Goal: Information Seeking & Learning: Learn about a topic

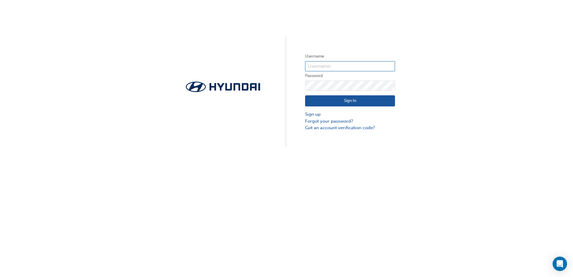
type input "25897"
click at [356, 98] on button "Sign In" at bounding box center [350, 100] width 90 height 11
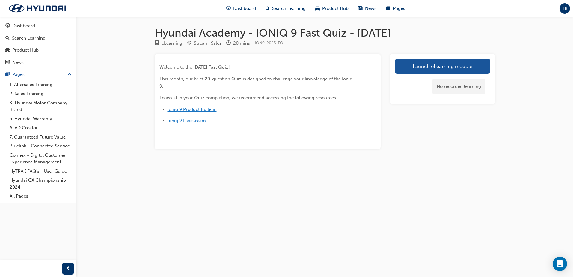
click at [209, 110] on span "Ioniq 9 Product Bulletin" at bounding box center [191, 109] width 49 height 5
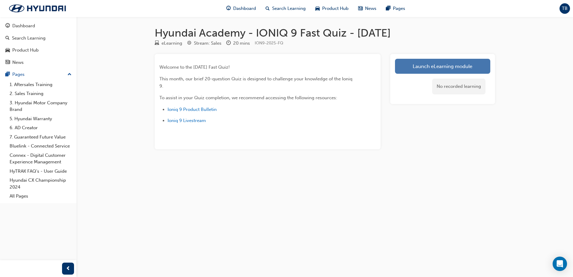
click at [443, 66] on link "Launch eLearning module" at bounding box center [442, 66] width 95 height 15
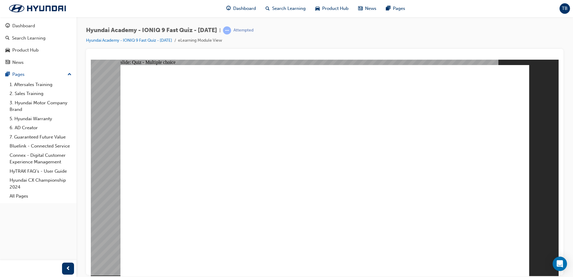
radio input "true"
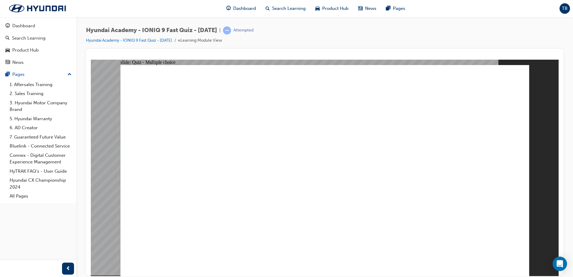
radio input "true"
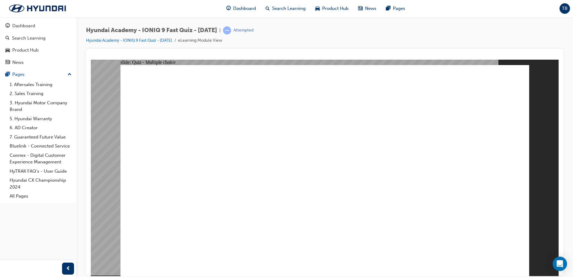
radio input "true"
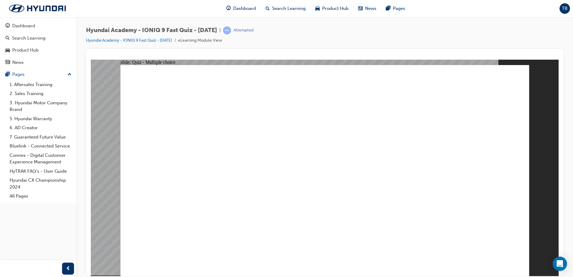
radio input "true"
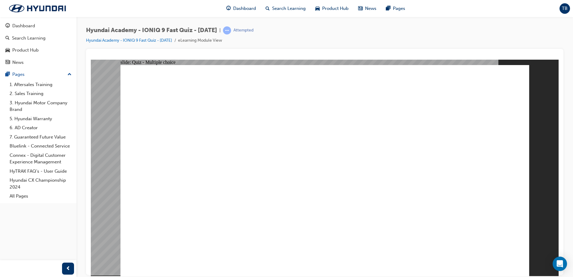
radio input "true"
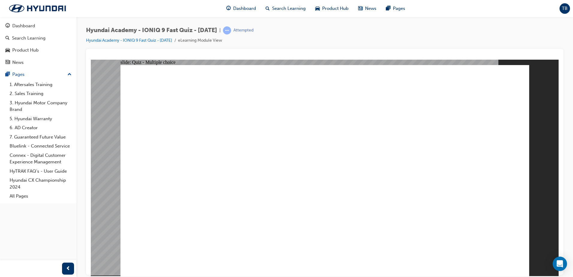
checkbox input "true"
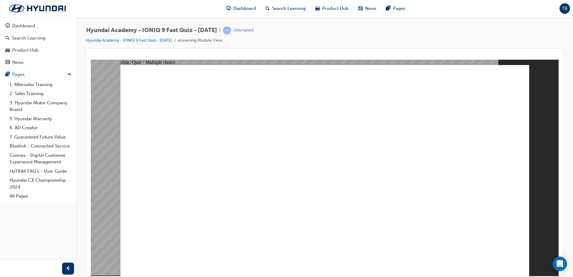
checkbox input "true"
radio input "true"
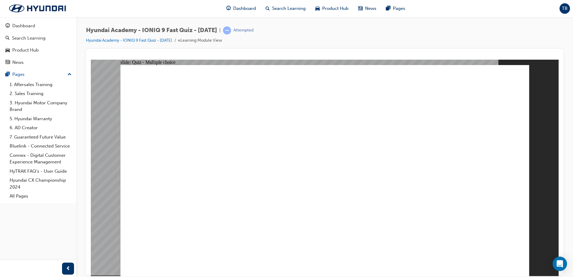
radio input "true"
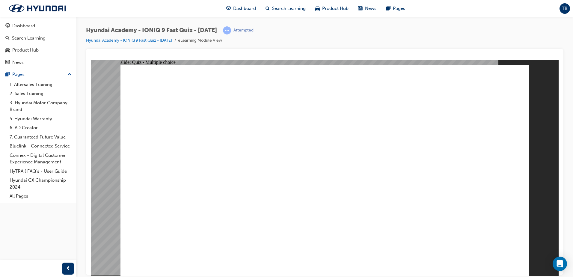
drag, startPoint x: 219, startPoint y: 174, endPoint x: 226, endPoint y: 163, distance: 12.6
checkbox input "true"
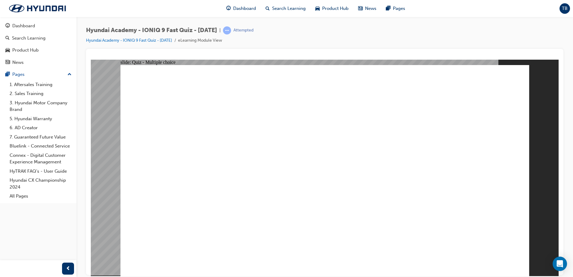
click at [69, 269] on span "prev-icon" at bounding box center [68, 268] width 4 height 7
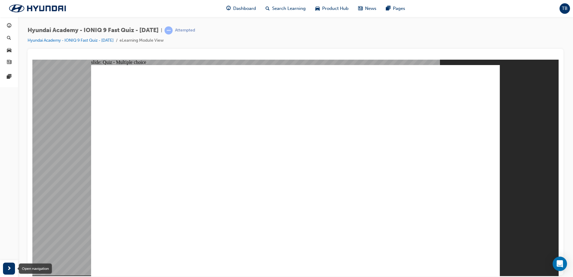
click at [8, 265] on span "next-icon" at bounding box center [9, 268] width 4 height 7
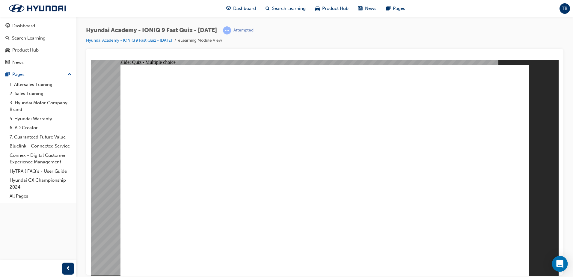
click at [557, 264] on icon "Open Intercom Messenger" at bounding box center [559, 264] width 7 height 8
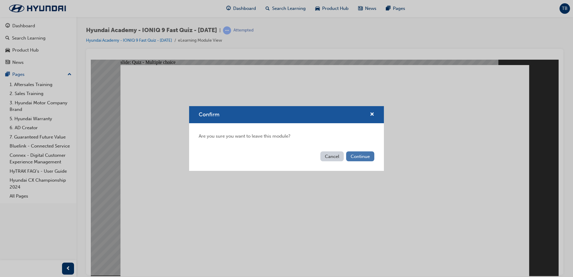
click at [361, 158] on button "Continue" at bounding box center [360, 156] width 28 height 10
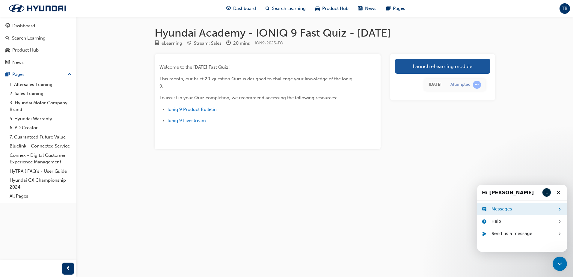
click at [519, 208] on div "Messages" at bounding box center [522, 209] width 63 height 6
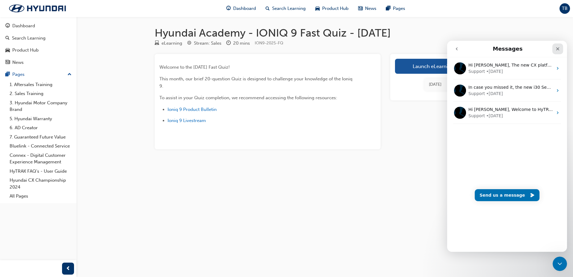
click at [559, 48] on icon "Close" at bounding box center [557, 48] width 5 height 5
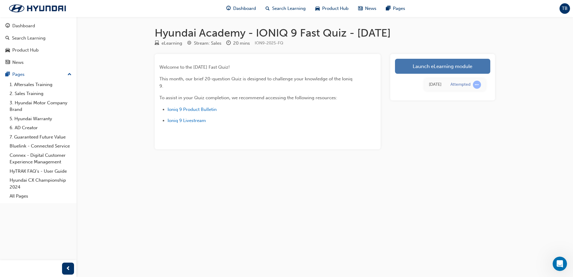
click at [439, 65] on link "Launch eLearning module" at bounding box center [442, 66] width 95 height 15
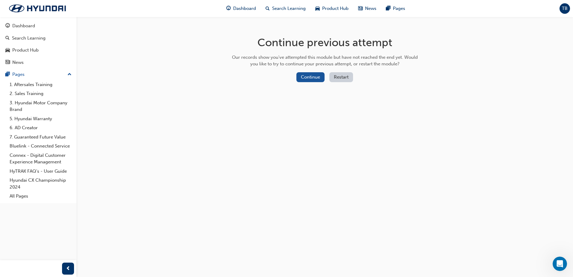
click at [346, 80] on button "Restart" at bounding box center [341, 77] width 24 height 10
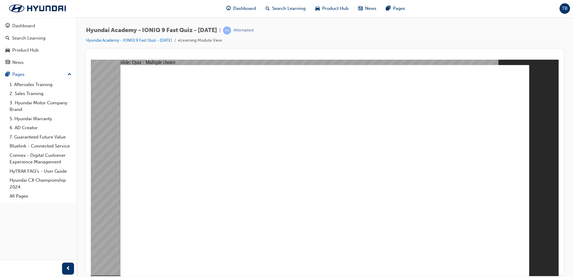
radio input "true"
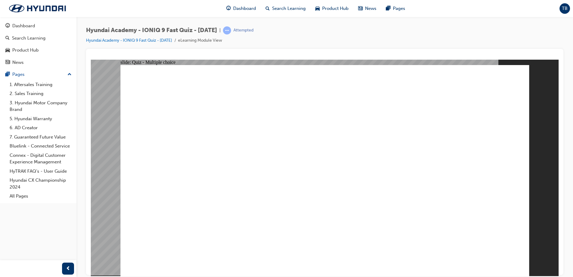
radio input "true"
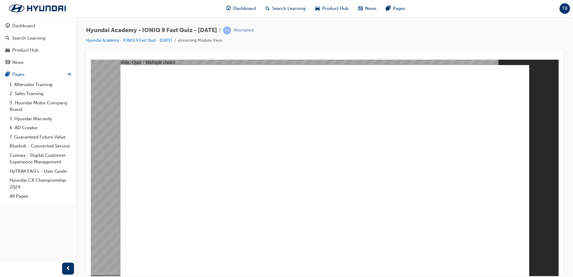
radio input "true"
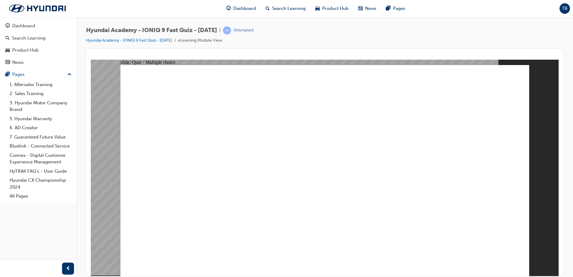
radio input "true"
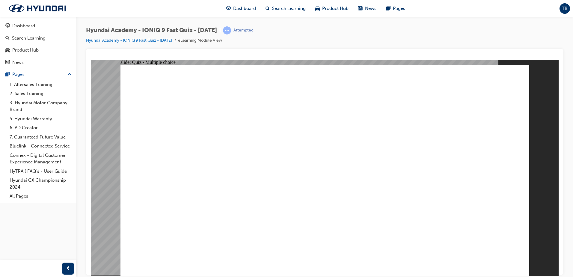
radio input "true"
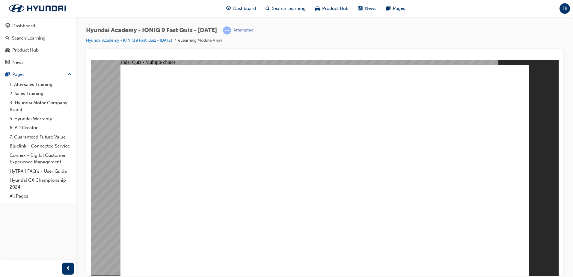
checkbox input "true"
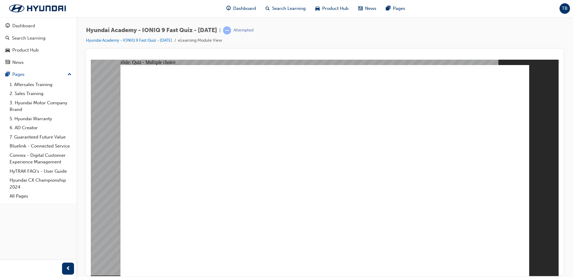
checkbox input "true"
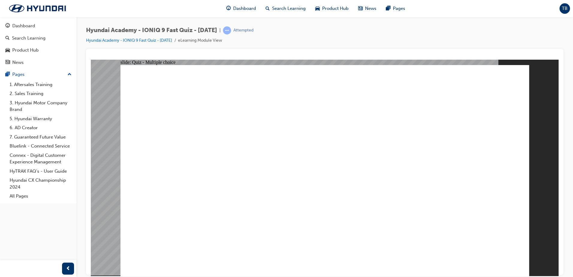
radio input "true"
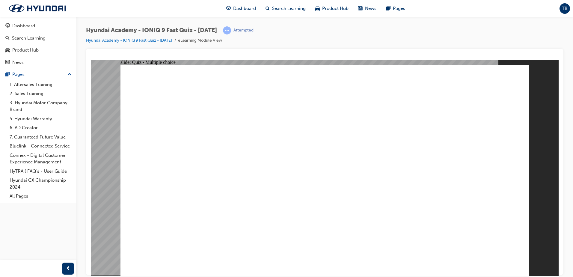
checkbox input "true"
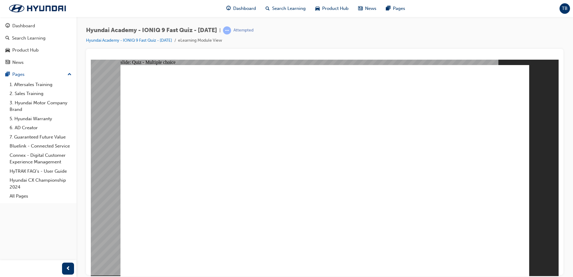
checkbox input "true"
drag, startPoint x: 538, startPoint y: 260, endPoint x: 508, endPoint y: 81, distance: 181.5
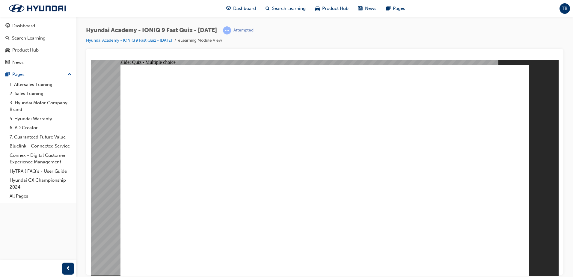
radio input "true"
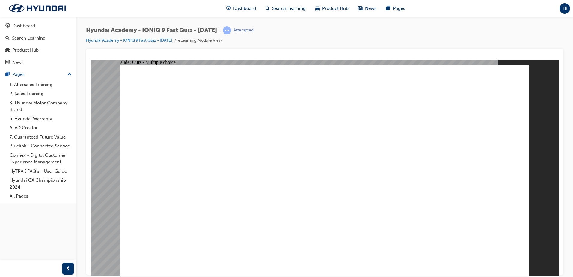
radio input "true"
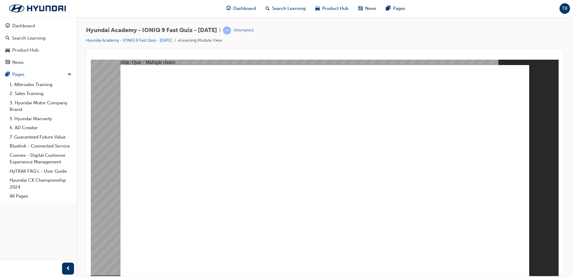
radio input "true"
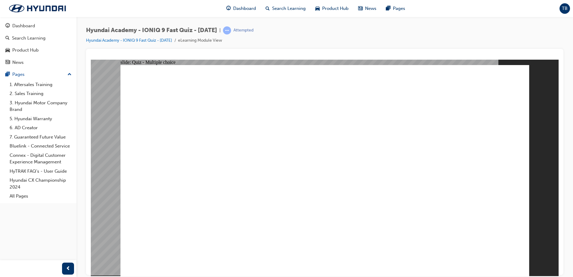
radio input "true"
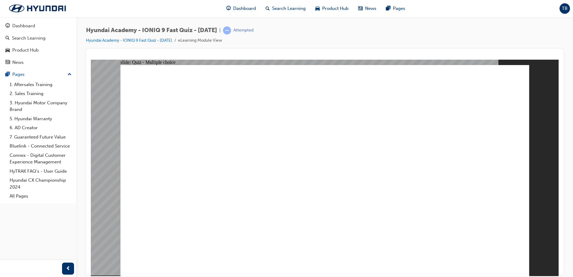
radio input "true"
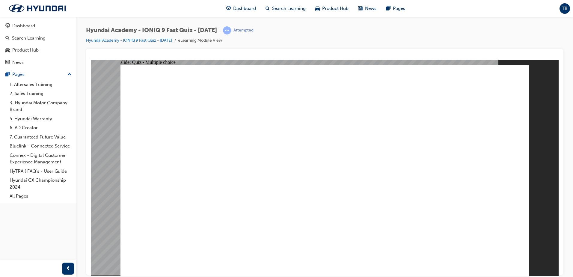
radio input "true"
drag, startPoint x: 335, startPoint y: 204, endPoint x: 331, endPoint y: 209, distance: 7.1
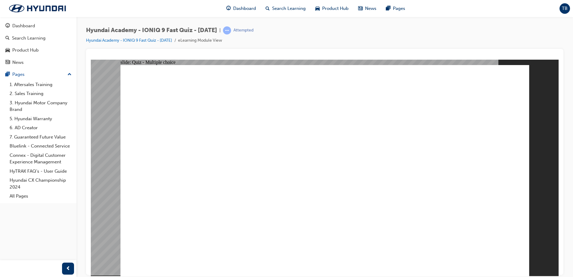
radio input "true"
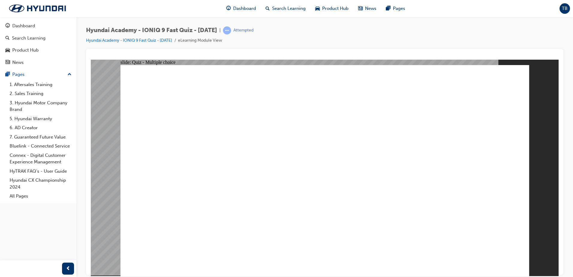
radio input "true"
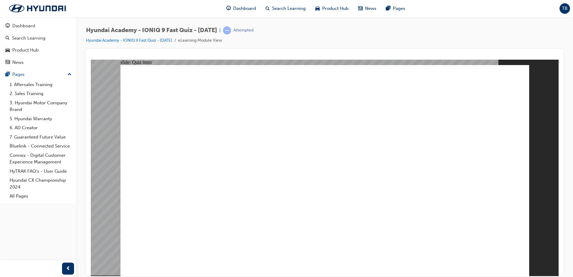
radio input "true"
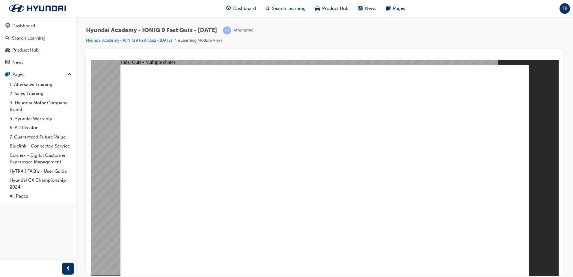
radio input "true"
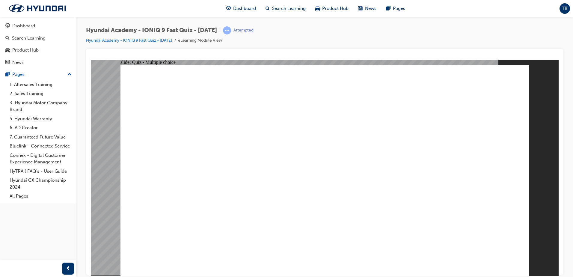
radio input "true"
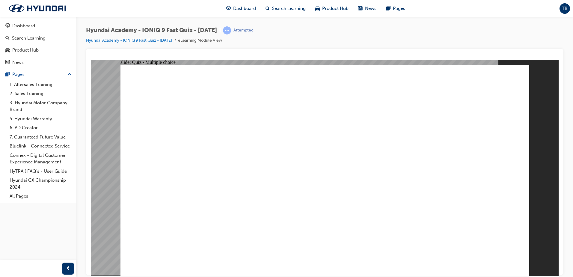
radio input "true"
drag, startPoint x: 492, startPoint y: 263, endPoint x: 496, endPoint y: 255, distance: 9.0
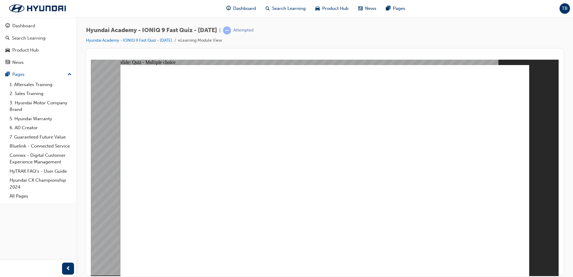
radio input "true"
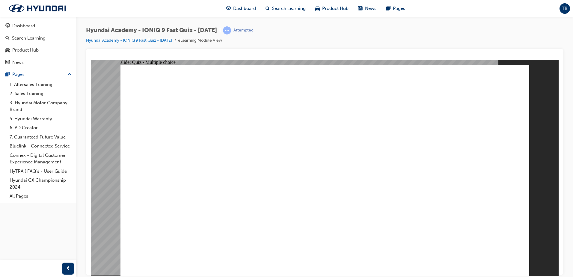
radio input "true"
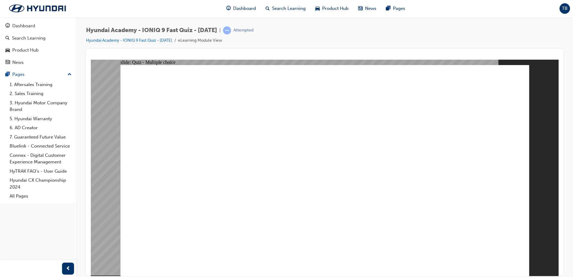
checkbox input "true"
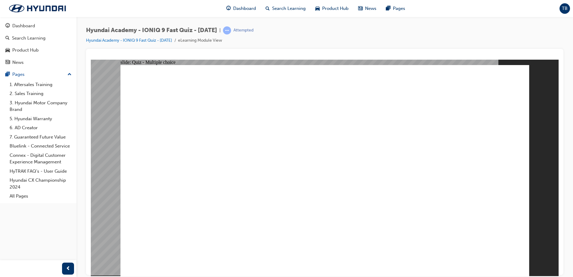
radio input "true"
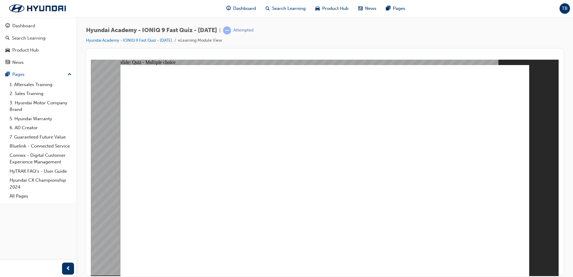
radio input "true"
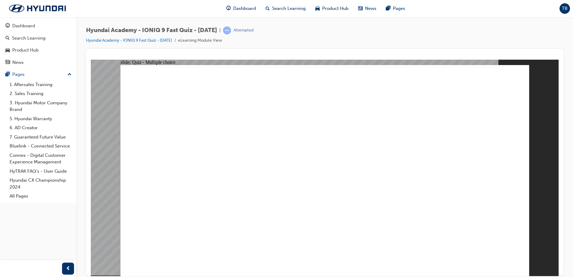
checkbox input "true"
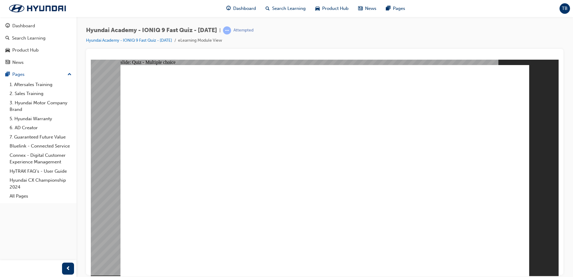
radio input "true"
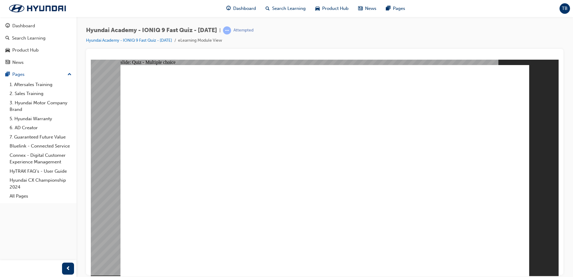
radio input "true"
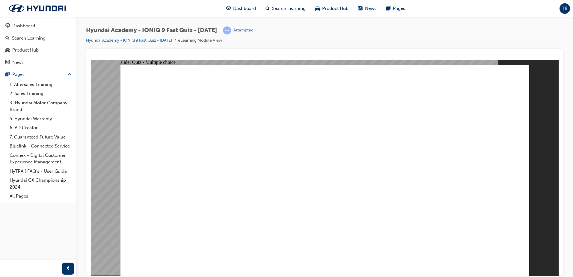
radio input "true"
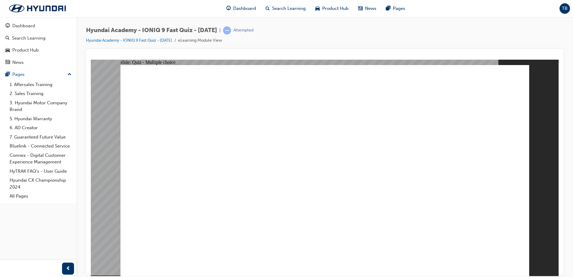
click at [66, 270] on span "prev-icon" at bounding box center [68, 268] width 4 height 7
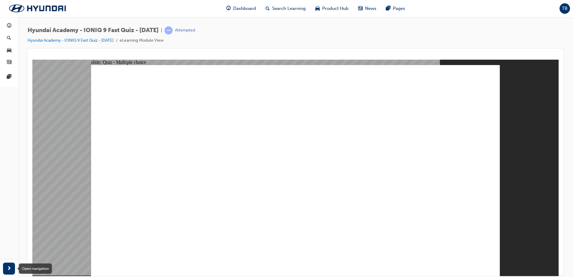
click at [9, 270] on span "next-icon" at bounding box center [9, 268] width 4 height 7
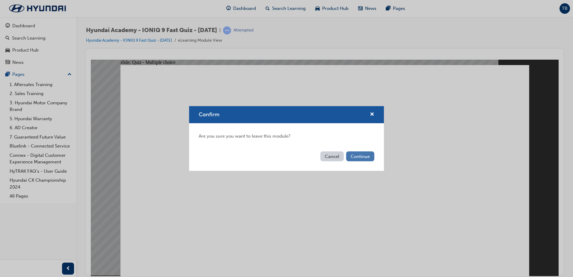
click at [356, 157] on button "Continue" at bounding box center [360, 156] width 28 height 10
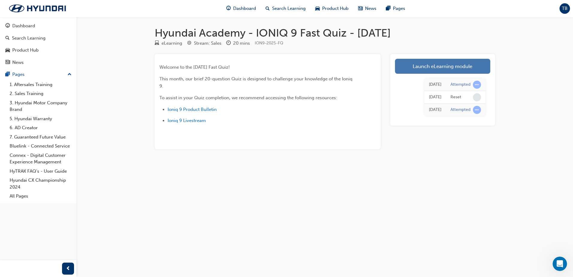
click at [452, 68] on link "Launch eLearning module" at bounding box center [442, 66] width 95 height 15
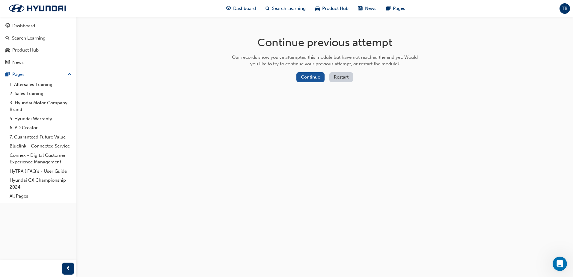
click at [342, 76] on button "Restart" at bounding box center [341, 77] width 24 height 10
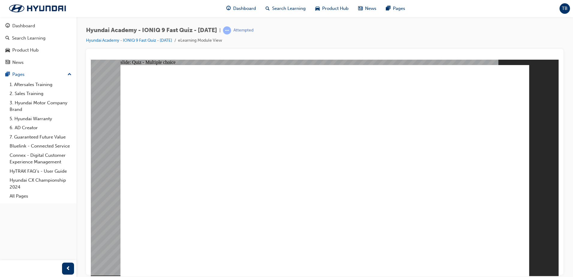
radio input "true"
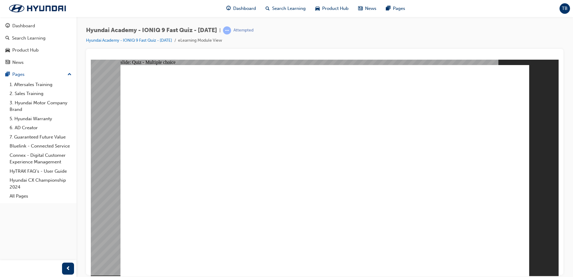
radio input "true"
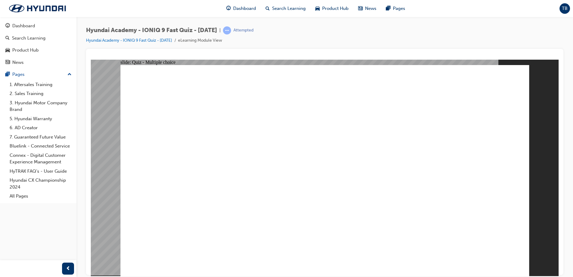
radio input "true"
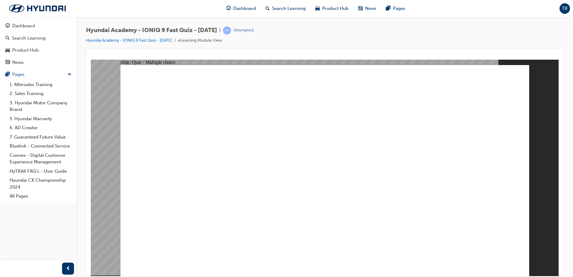
radio input "true"
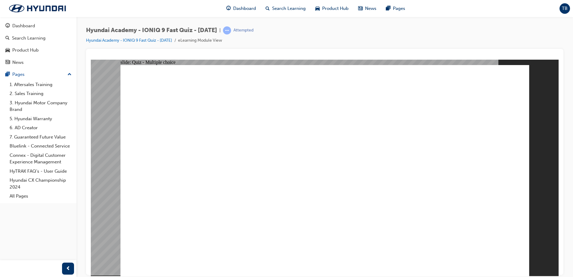
radio input "true"
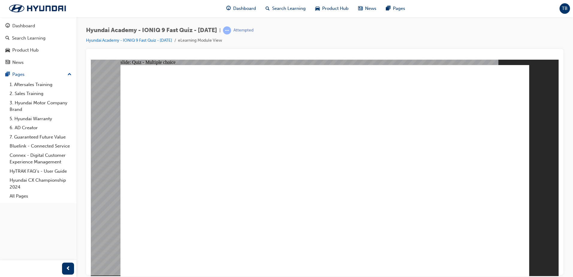
checkbox input "true"
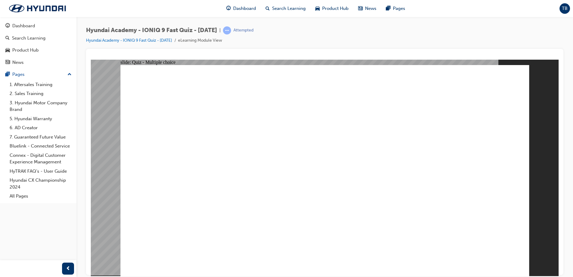
checkbox input "true"
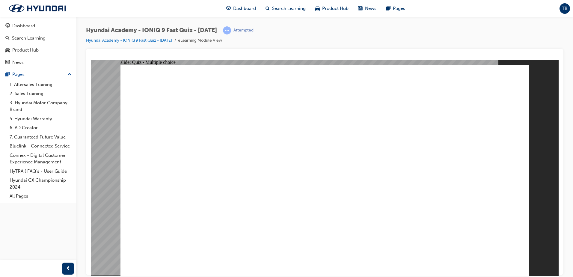
radio input "true"
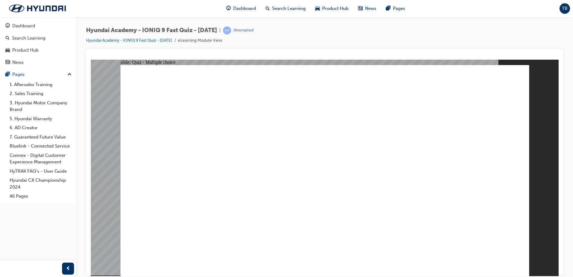
radio input "true"
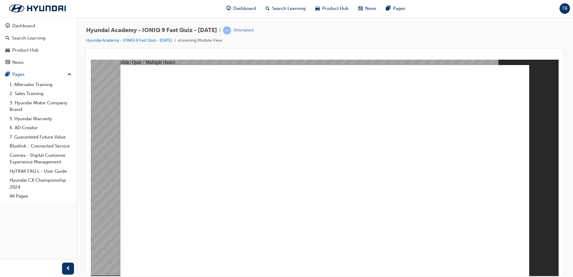
checkbox input "true"
drag, startPoint x: 511, startPoint y: 256, endPoint x: 501, endPoint y: 256, distance: 9.3
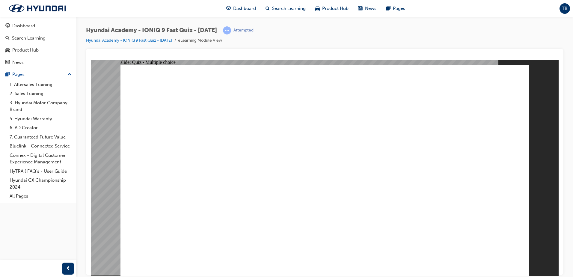
radio input "true"
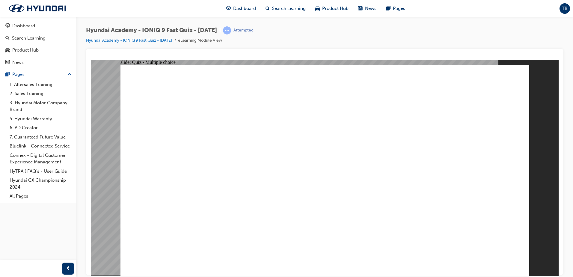
radio input "true"
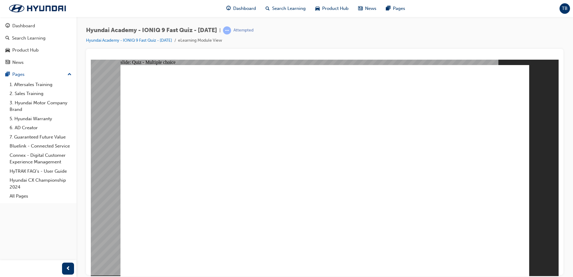
radio input "true"
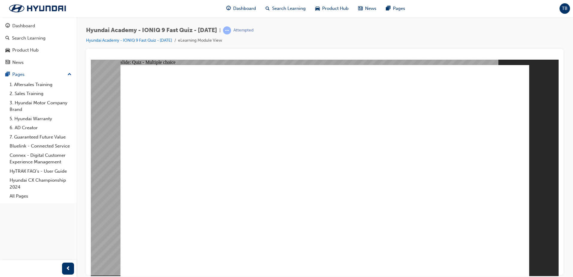
radio input "true"
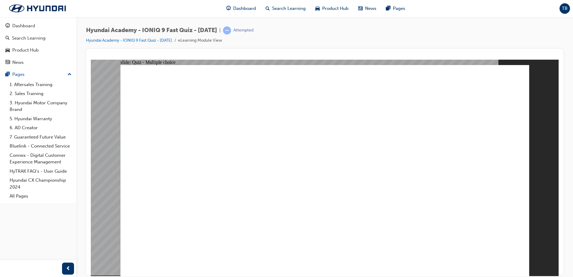
radio input "true"
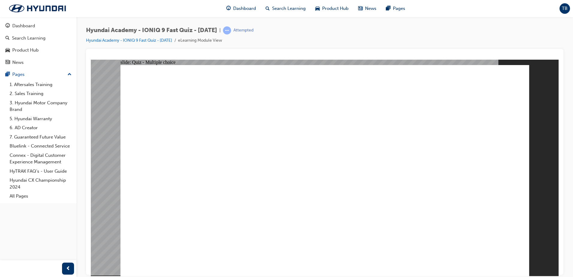
radio input "true"
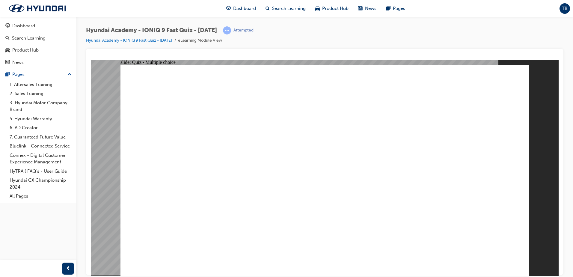
radio input "true"
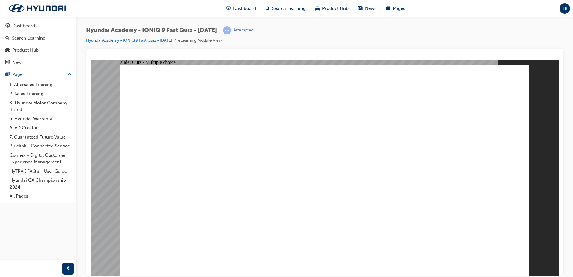
radio input "true"
drag, startPoint x: 484, startPoint y: 246, endPoint x: 490, endPoint y: 256, distance: 11.6
